Goal: Find specific page/section: Find specific page/section

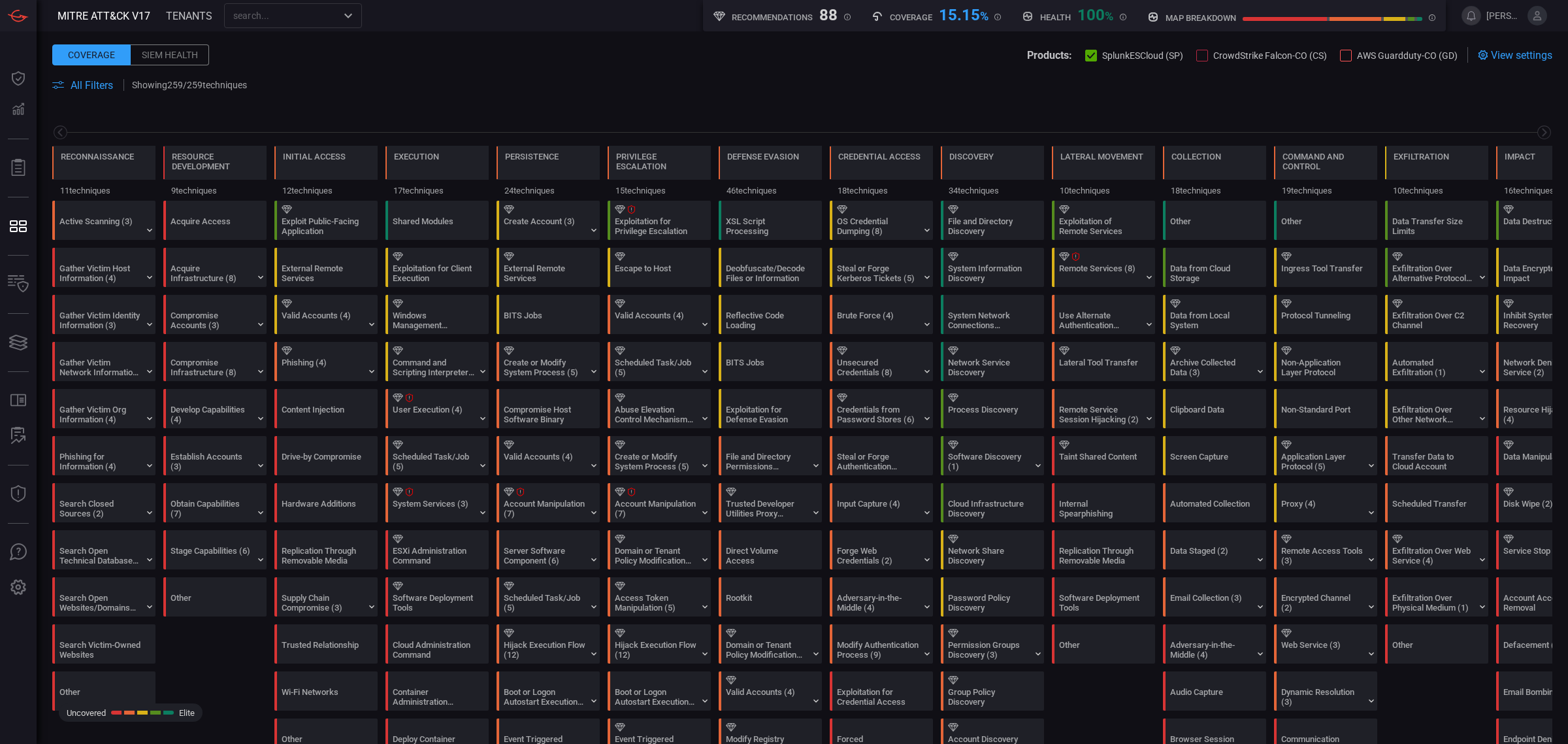
scroll to position [0, 62]
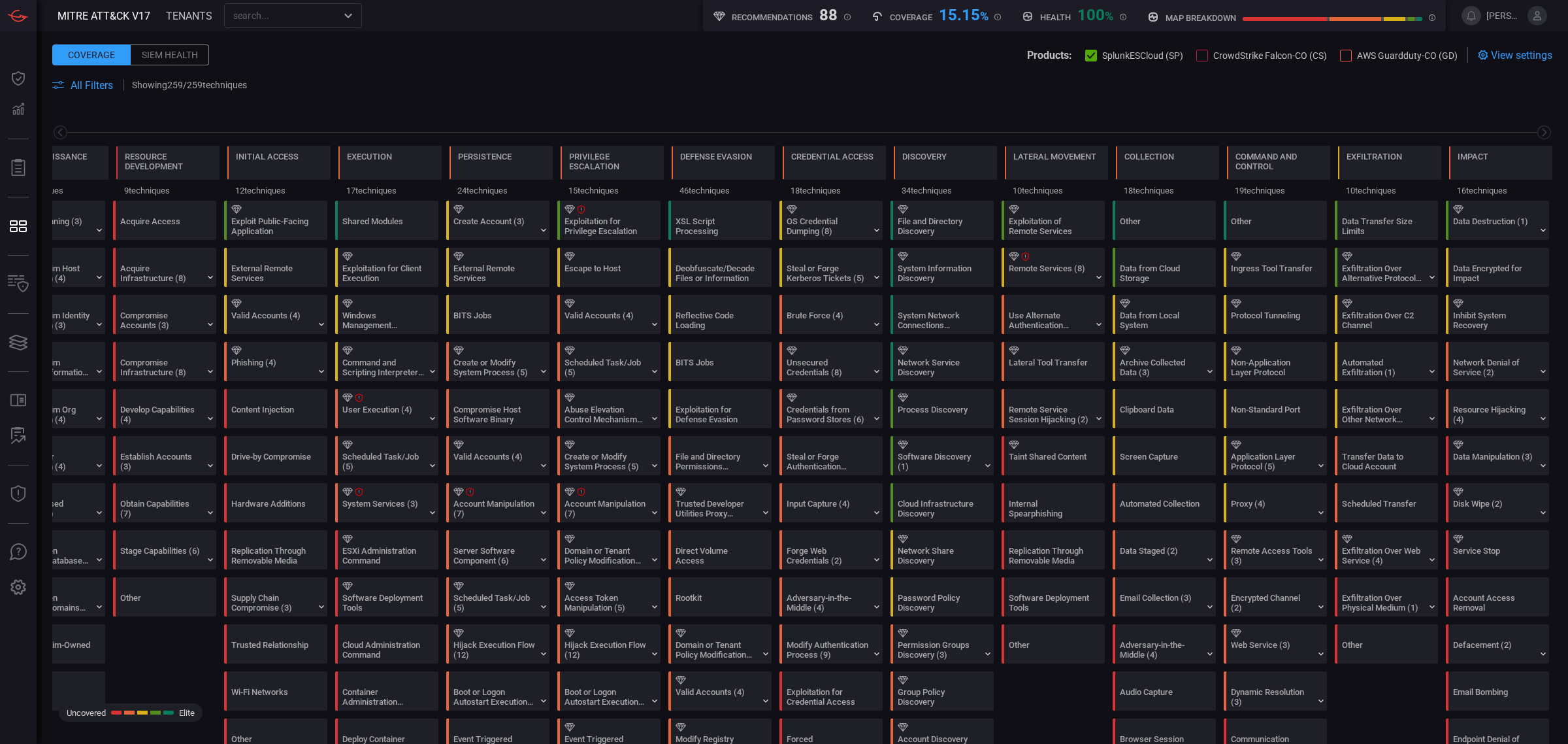
click at [89, 83] on span "All Filters" at bounding box center [91, 85] width 42 height 13
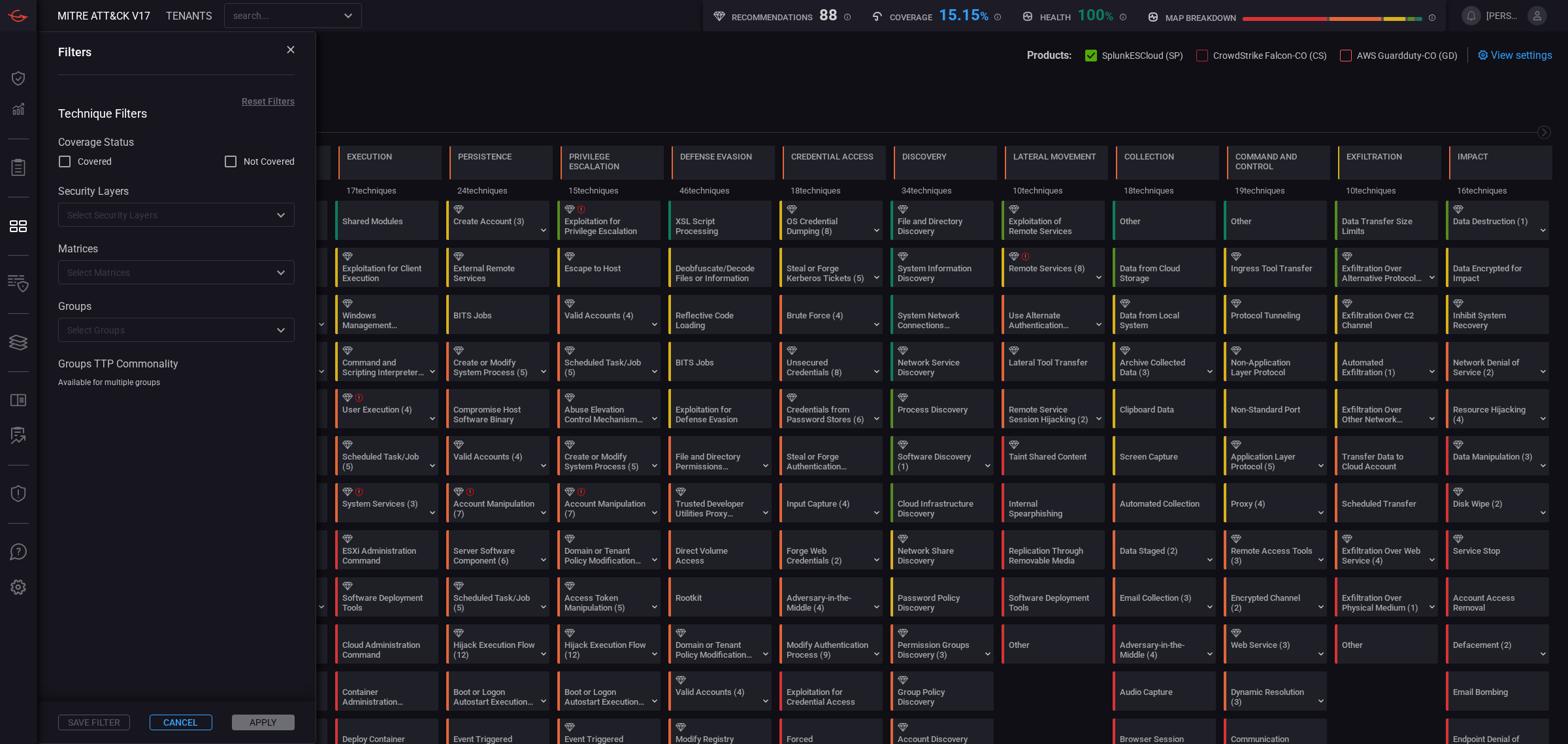
click at [90, 341] on div "​" at bounding box center [176, 329] width 237 height 25
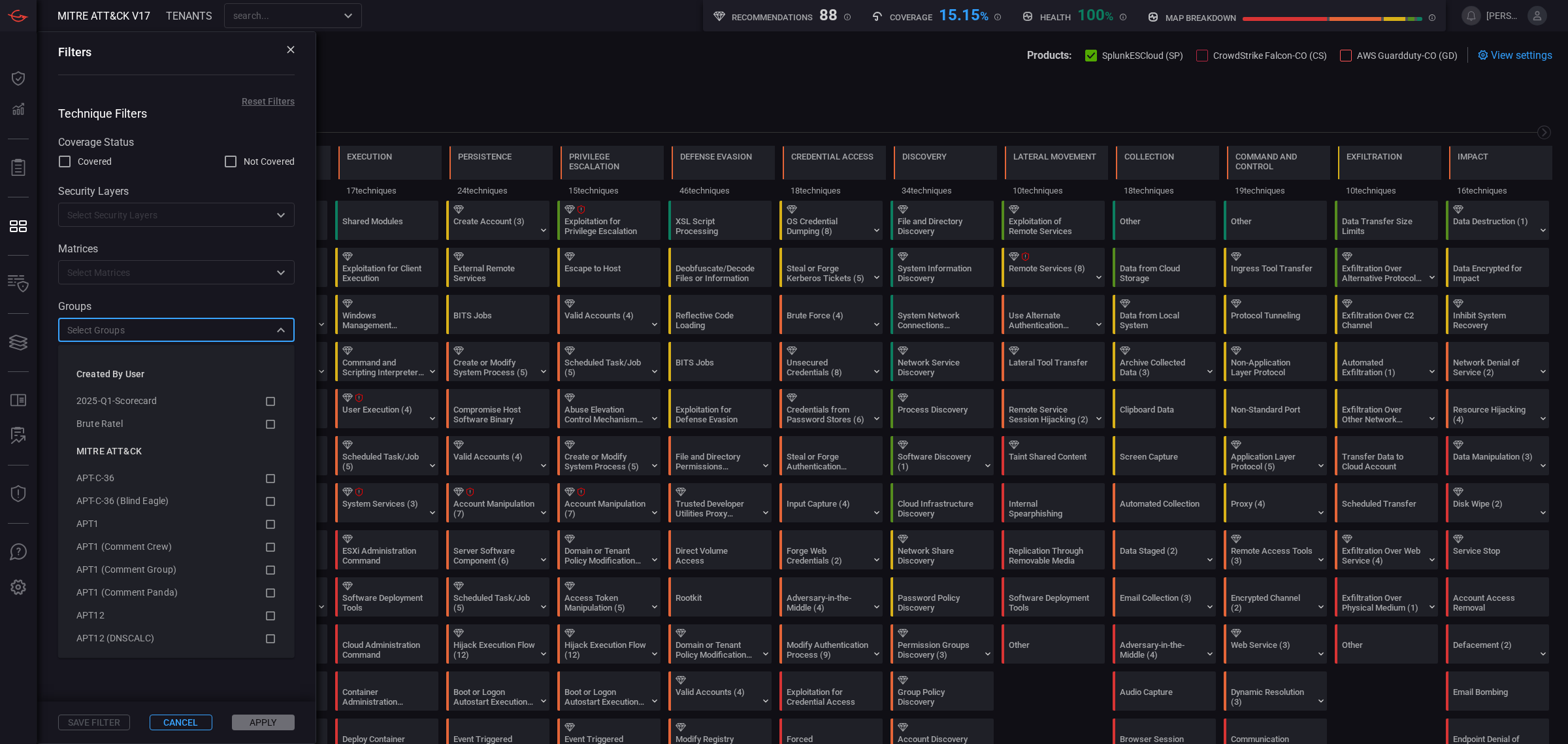
type input "a"
type input "scatt"
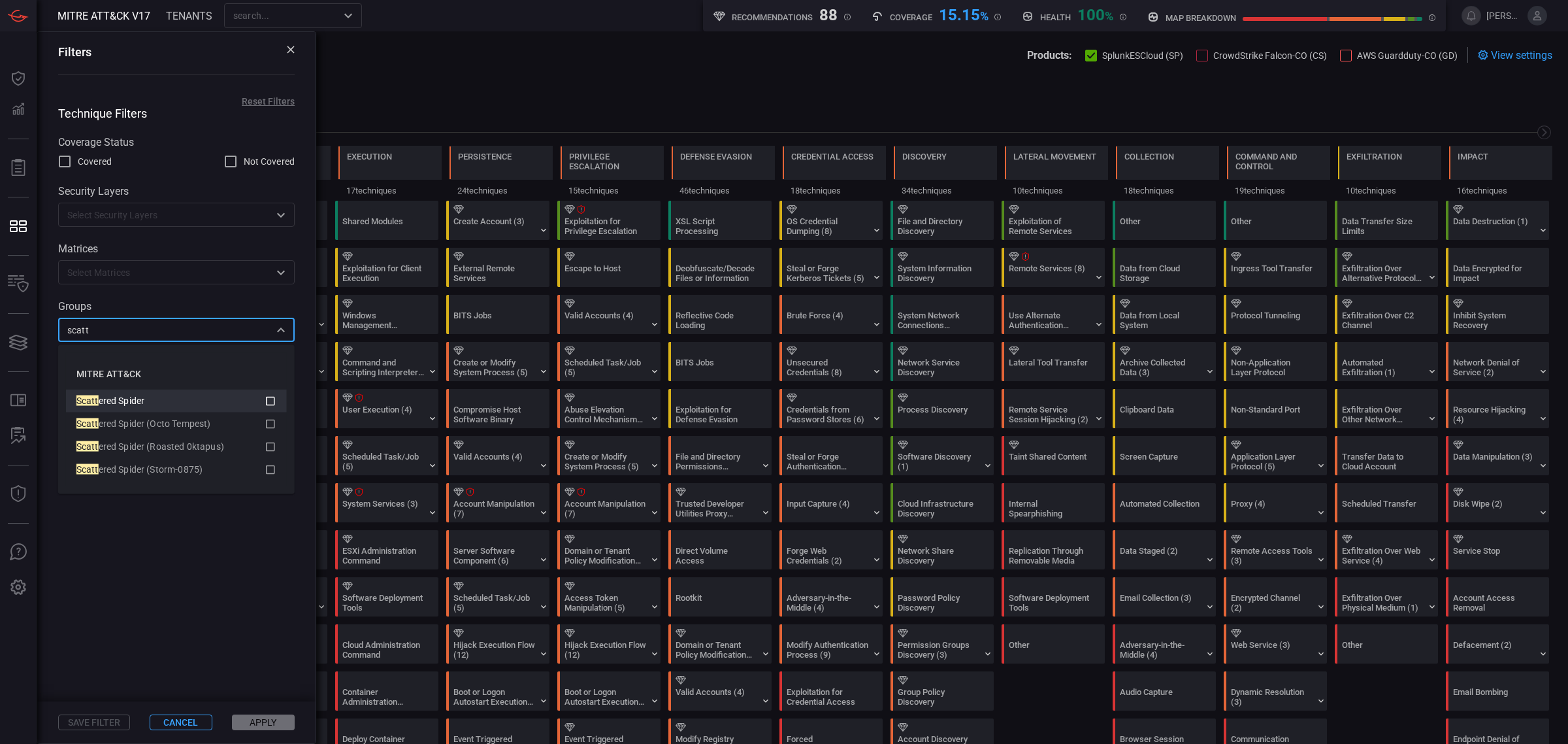
click at [274, 399] on icon at bounding box center [270, 400] width 9 height 9
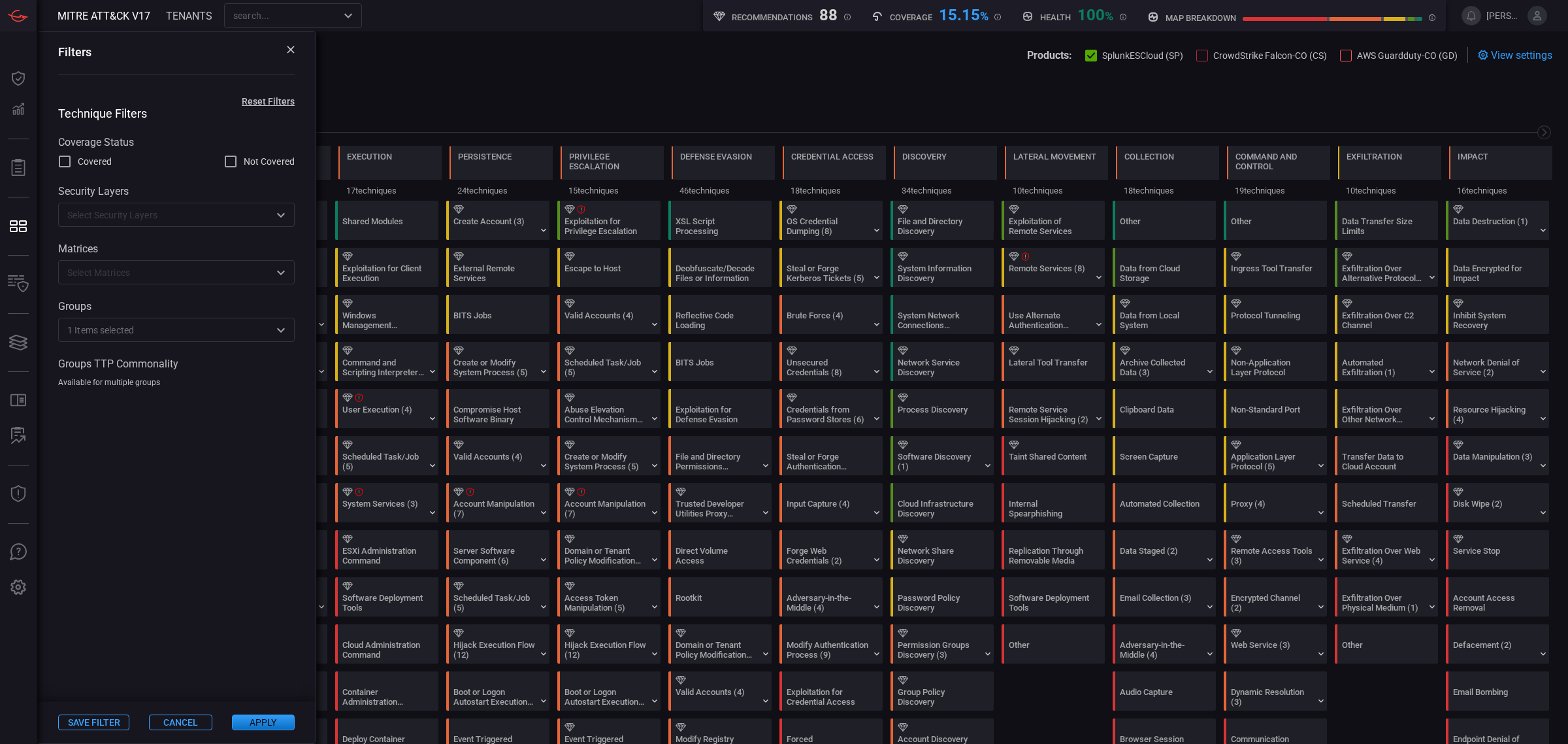
click at [264, 726] on button "Apply" at bounding box center [263, 722] width 63 height 16
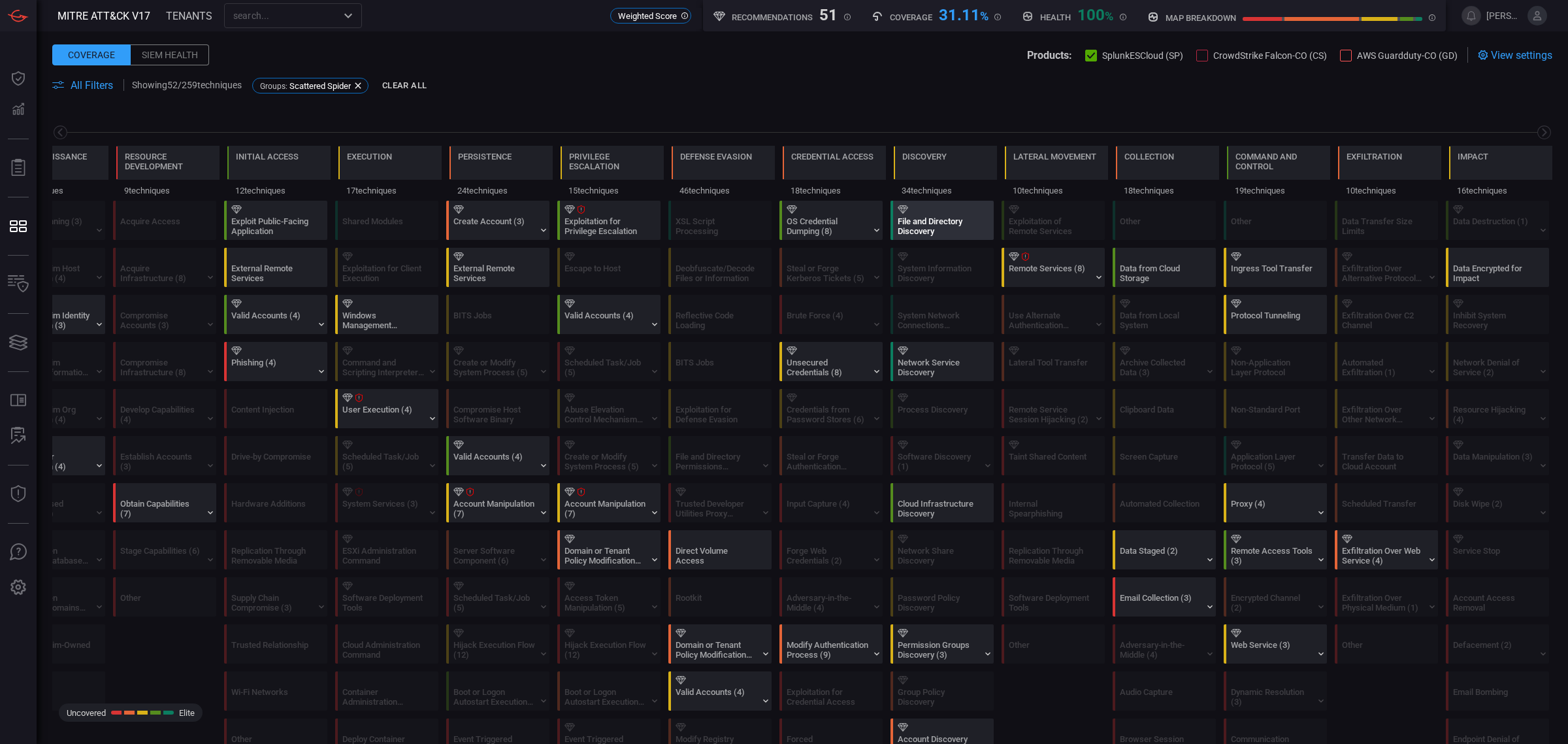
click at [931, 220] on div "File and Directory Discovery" at bounding box center [938, 226] width 82 height 20
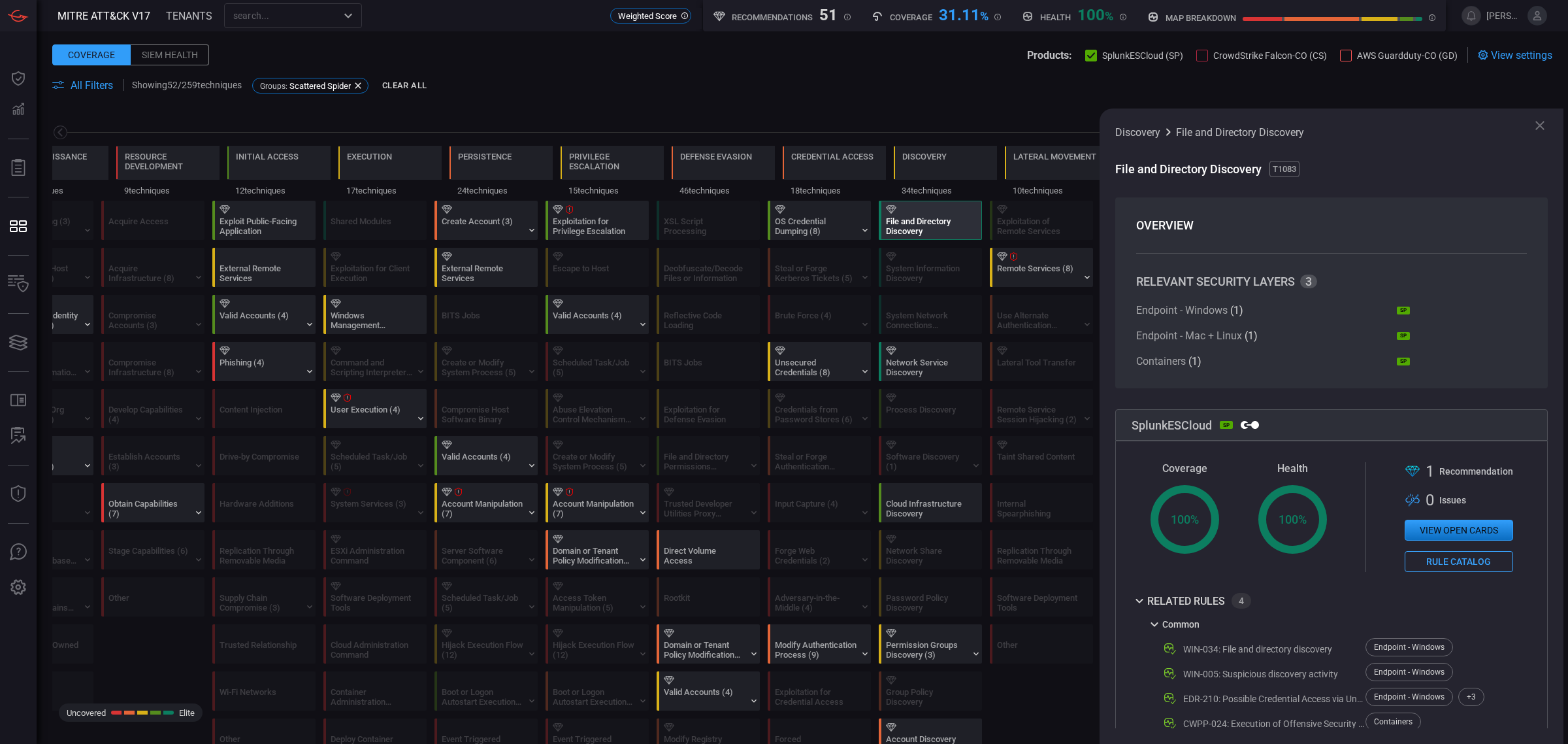
click at [1537, 121] on icon at bounding box center [1540, 126] width 16 height 16
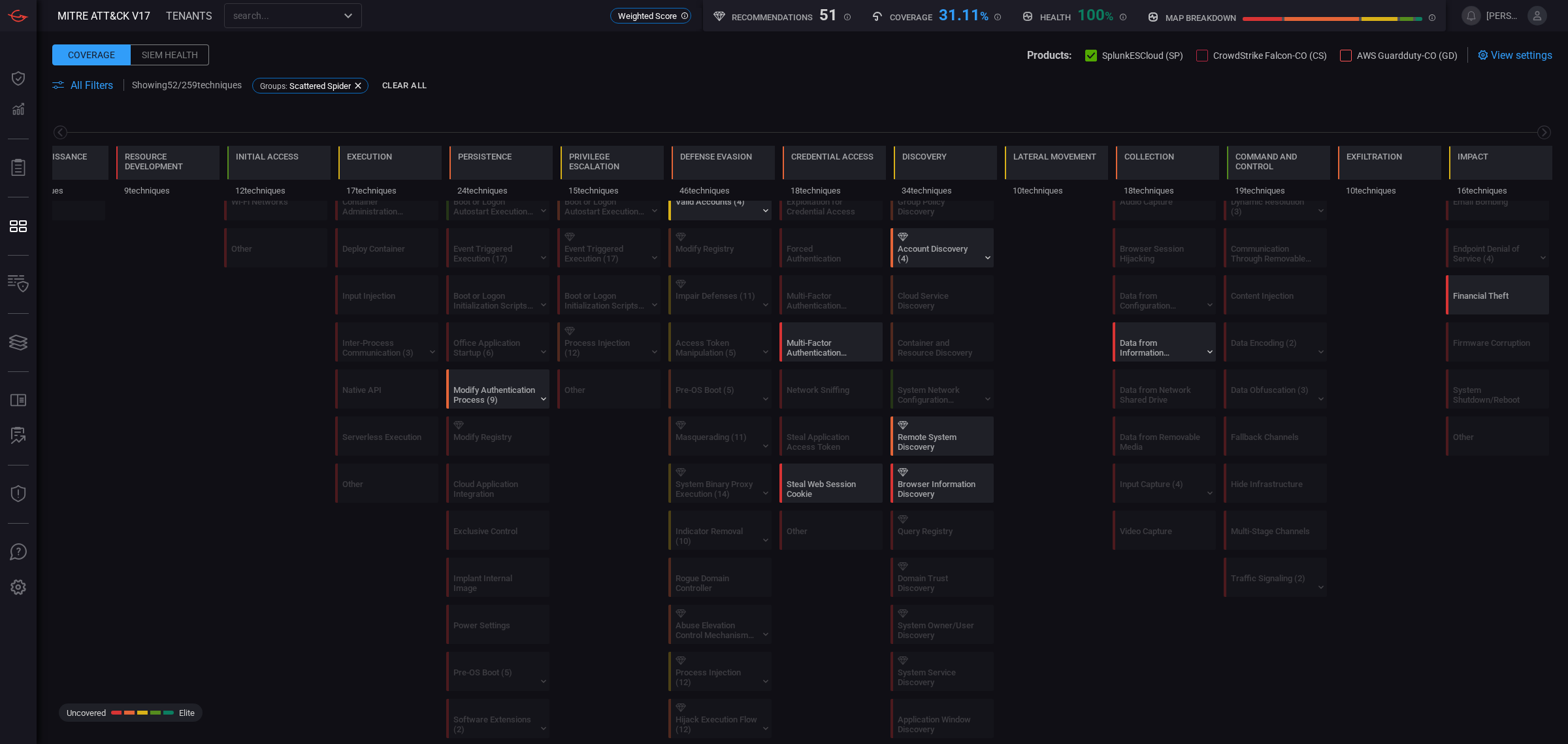
scroll to position [0, 0]
